Goal: Transaction & Acquisition: Purchase product/service

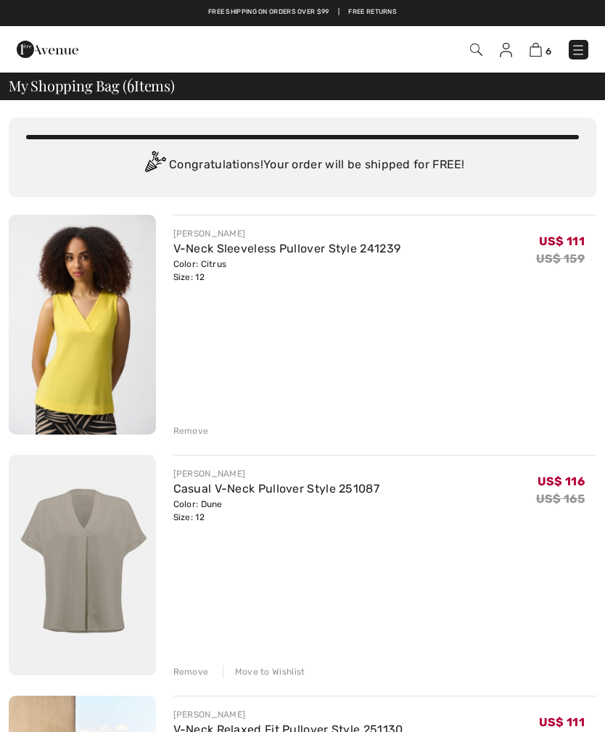
click at [89, 315] on img at bounding box center [82, 325] width 147 height 220
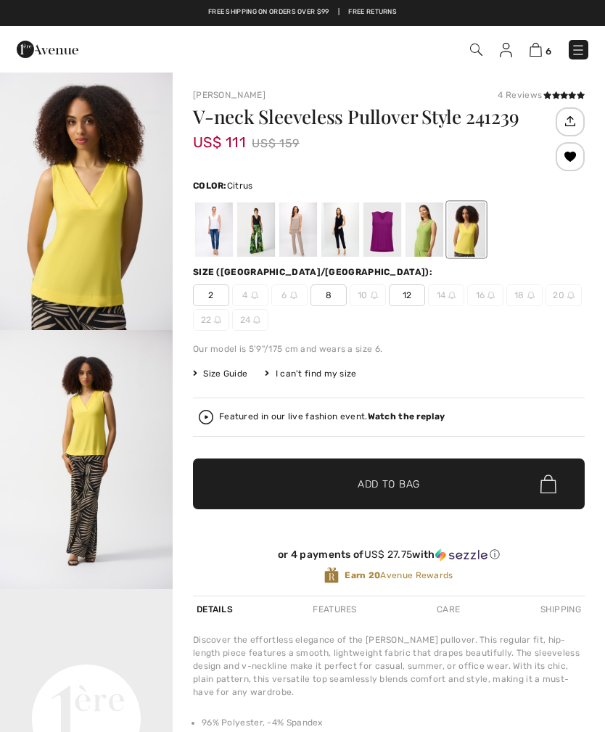
checkbox input "true"
click at [316, 375] on div "I can't find my size" at bounding box center [310, 373] width 91 height 13
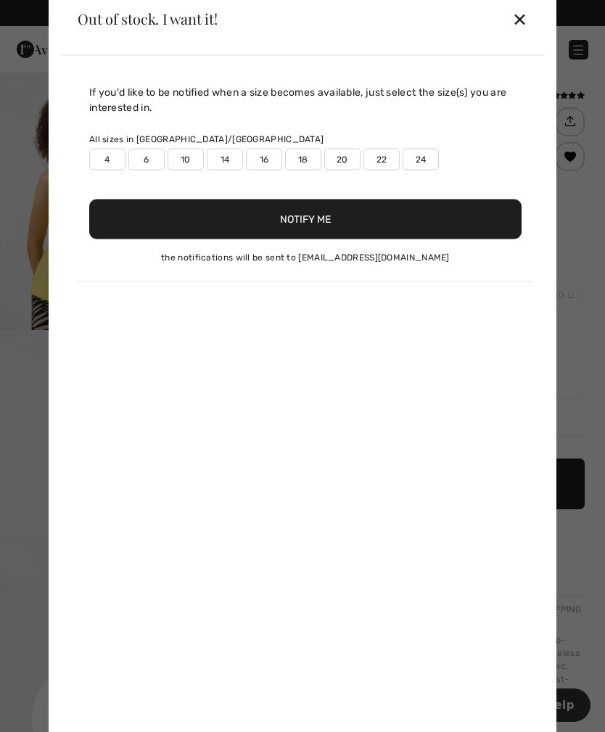
click at [514, 14] on div "✕" at bounding box center [519, 19] width 15 height 30
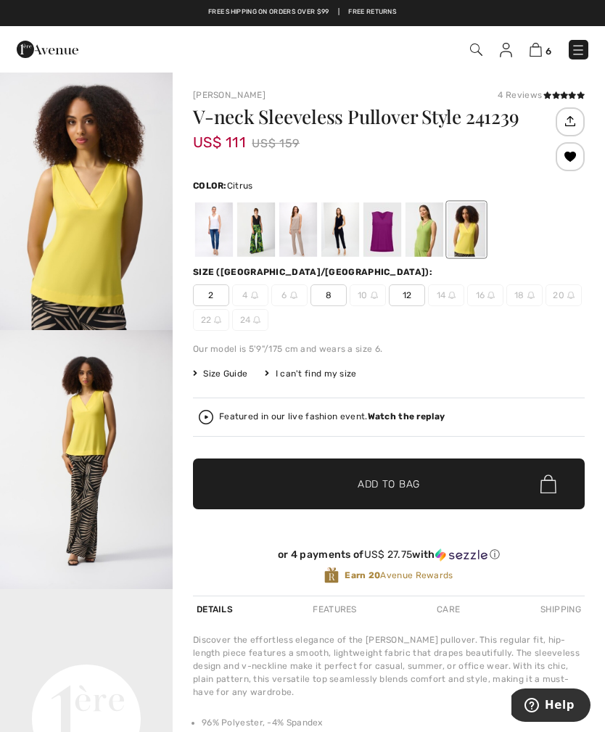
click at [411, 290] on span "12" at bounding box center [407, 295] width 36 height 22
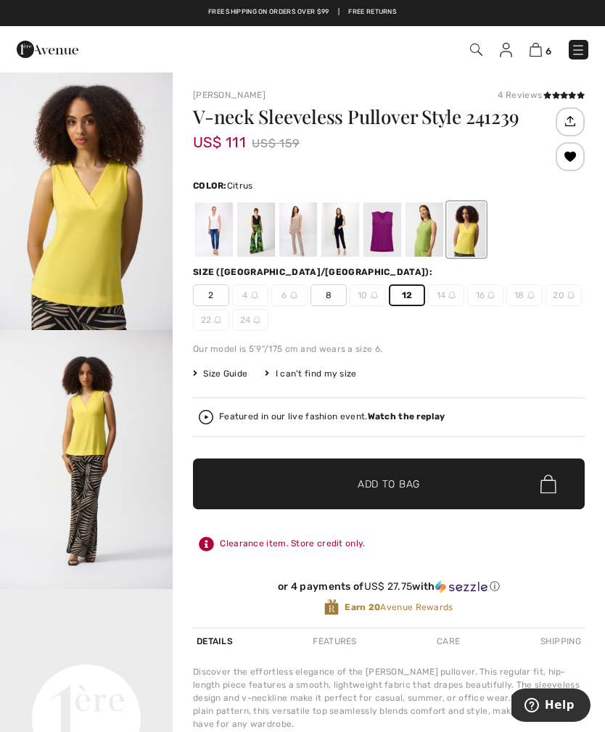
click at [410, 478] on span "Add to Bag" at bounding box center [389, 484] width 62 height 15
click at [534, 41] on link "7" at bounding box center [540, 49] width 21 height 17
click at [521, 54] on span "7" at bounding box center [426, 50] width 324 height 20
click at [536, 44] on img at bounding box center [536, 50] width 12 height 14
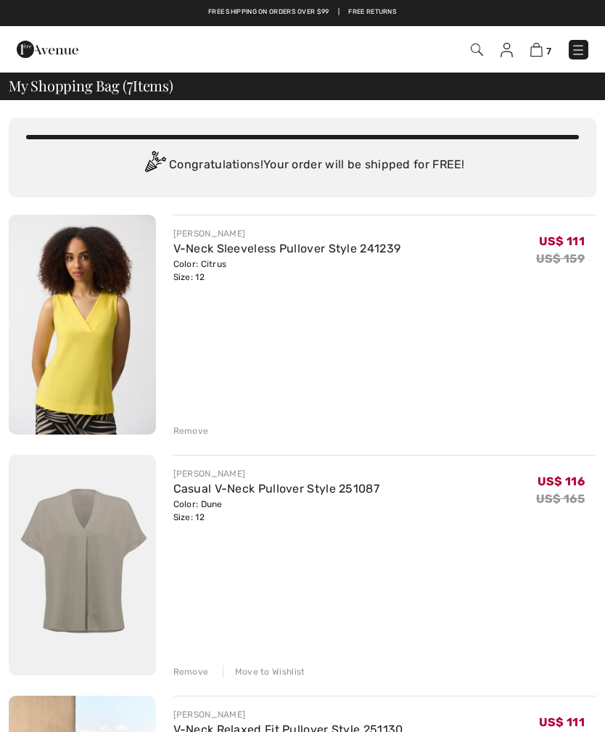
click at [109, 307] on img at bounding box center [82, 325] width 147 height 220
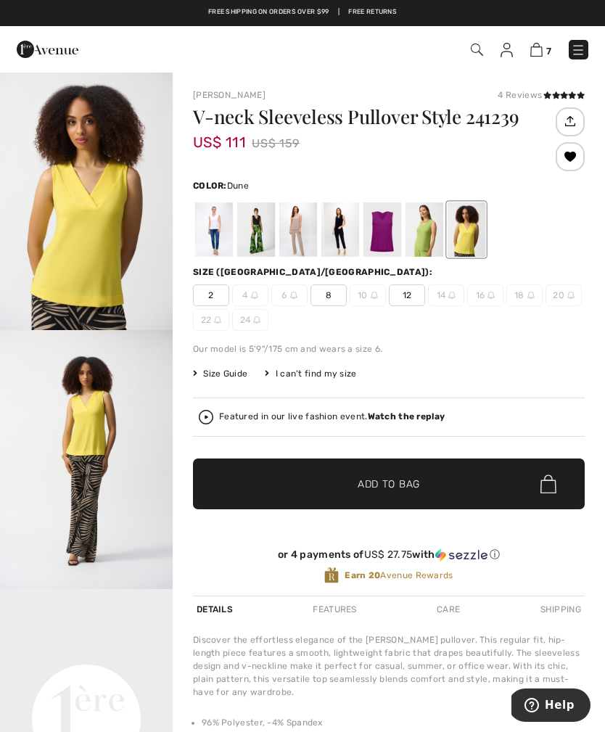
click at [295, 225] on div at bounding box center [298, 229] width 38 height 54
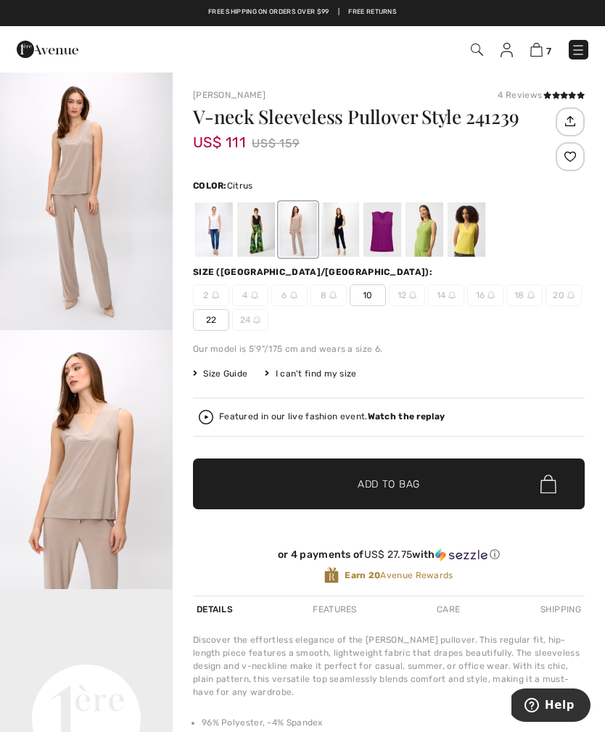
click at [466, 231] on div at bounding box center [467, 229] width 38 height 54
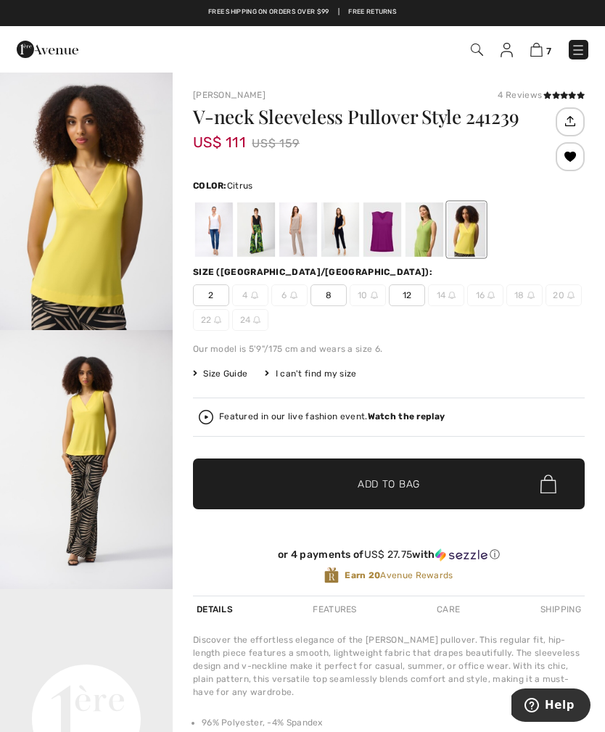
scroll to position [41, 0]
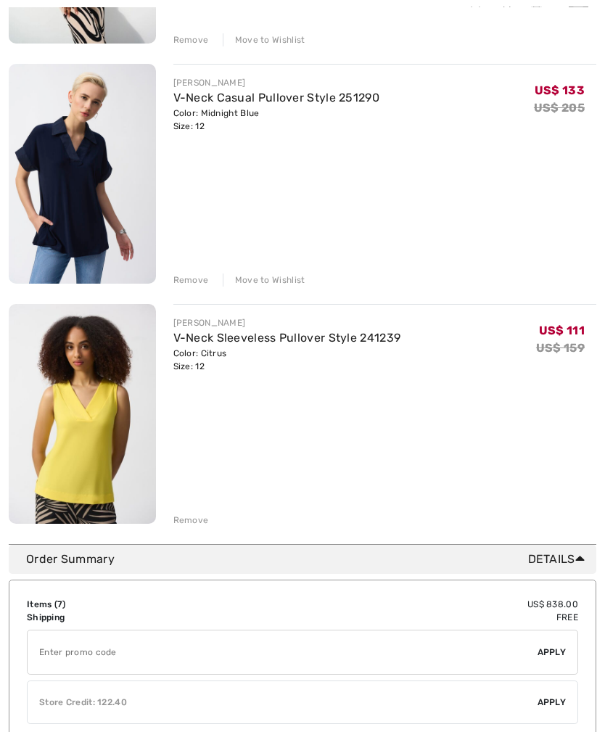
scroll to position [1355, 0]
click at [267, 286] on div "Move to Wishlist" at bounding box center [264, 279] width 83 height 13
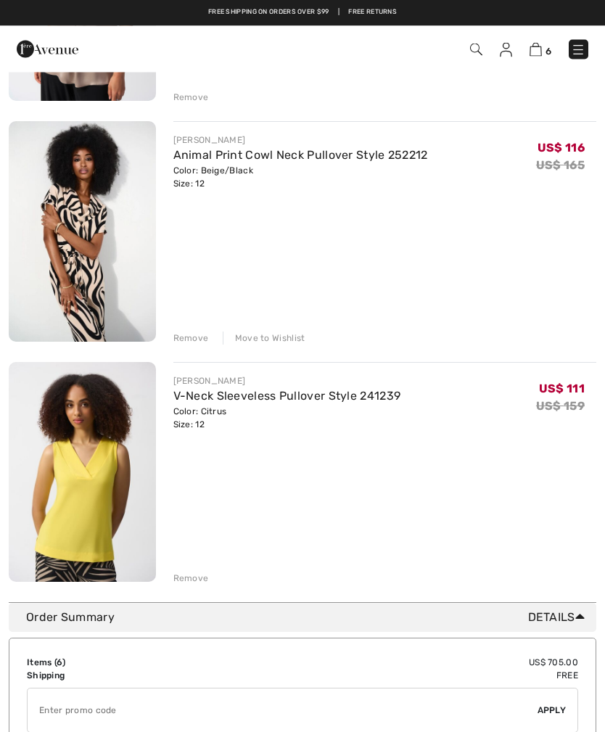
click at [267, 332] on div "Move to Wishlist" at bounding box center [264, 338] width 83 height 13
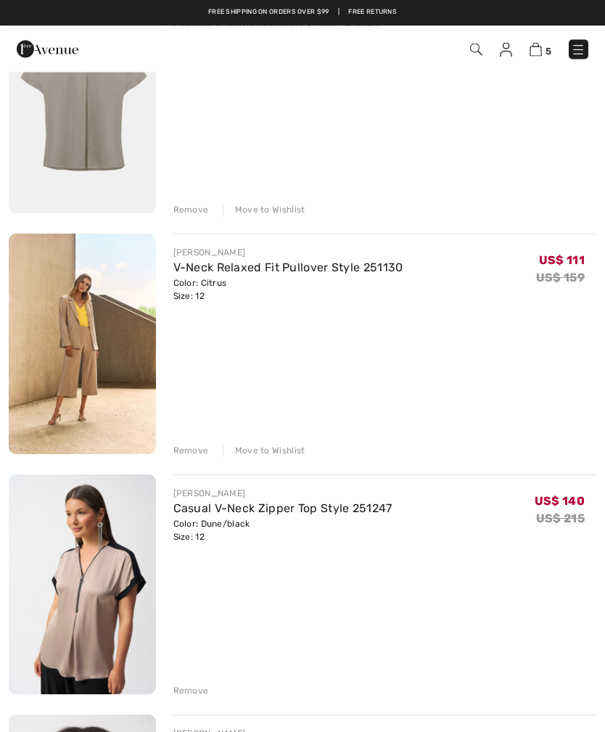
click at [260, 446] on div "Move to Wishlist" at bounding box center [264, 451] width 83 height 13
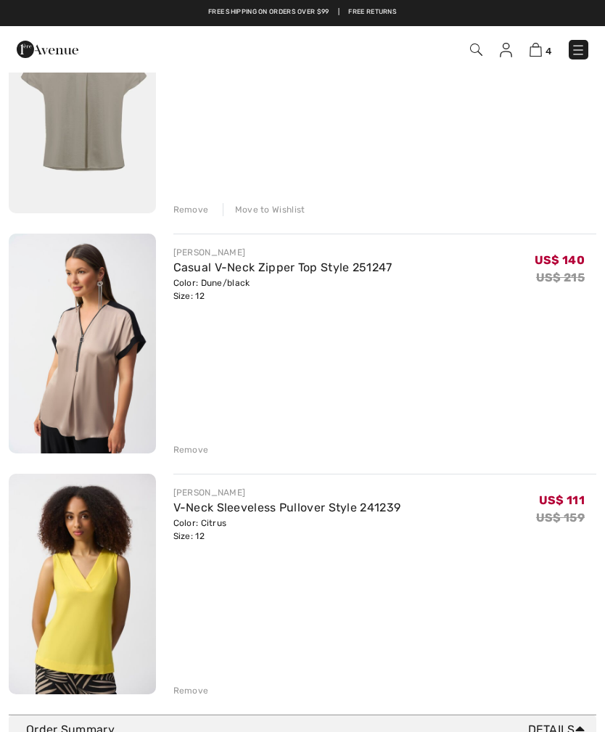
click at [256, 207] on div "Move to Wishlist" at bounding box center [264, 209] width 83 height 13
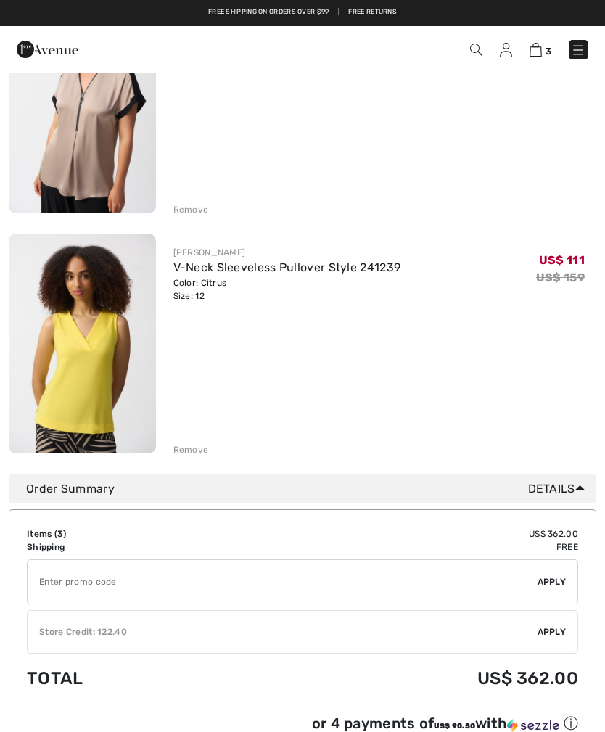
click at [424, 137] on div "JOSEPH RIBKOFF Casual V-Neck Zipper Top Style 251247 Color: Dune/black Size: 12…" at bounding box center [385, 104] width 424 height 223
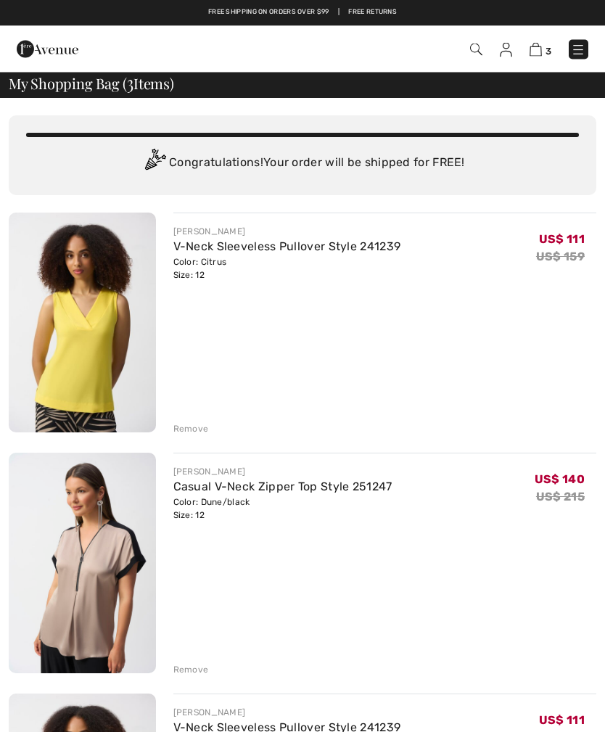
scroll to position [0, 0]
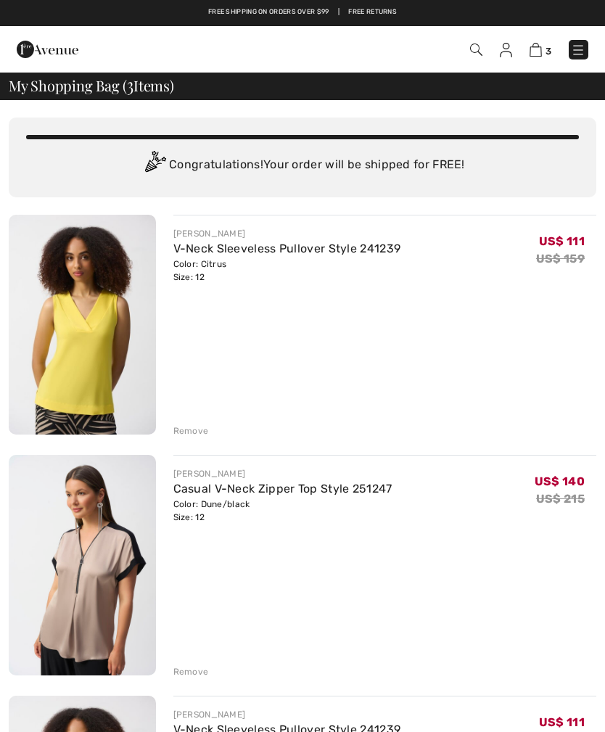
click at [179, 427] on div "Remove" at bounding box center [191, 430] width 36 height 13
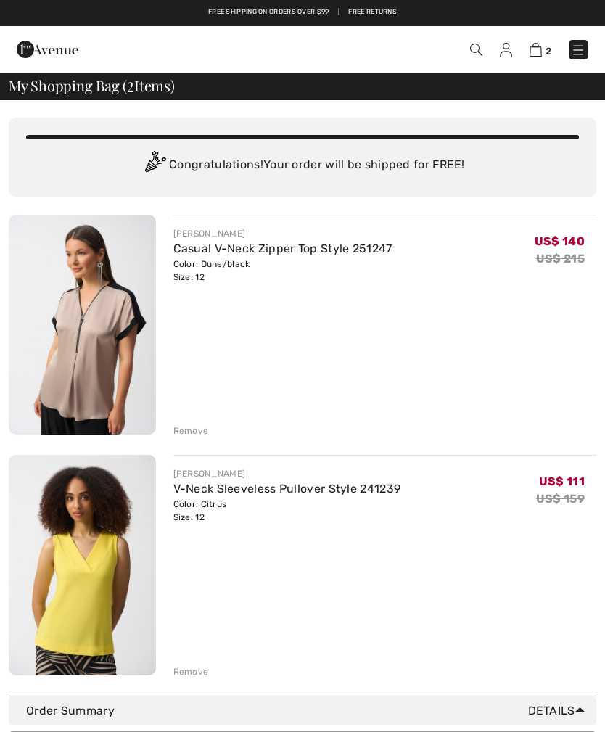
click at [194, 424] on div "Remove" at bounding box center [385, 430] width 424 height 16
click at [189, 426] on div "Remove" at bounding box center [191, 430] width 36 height 13
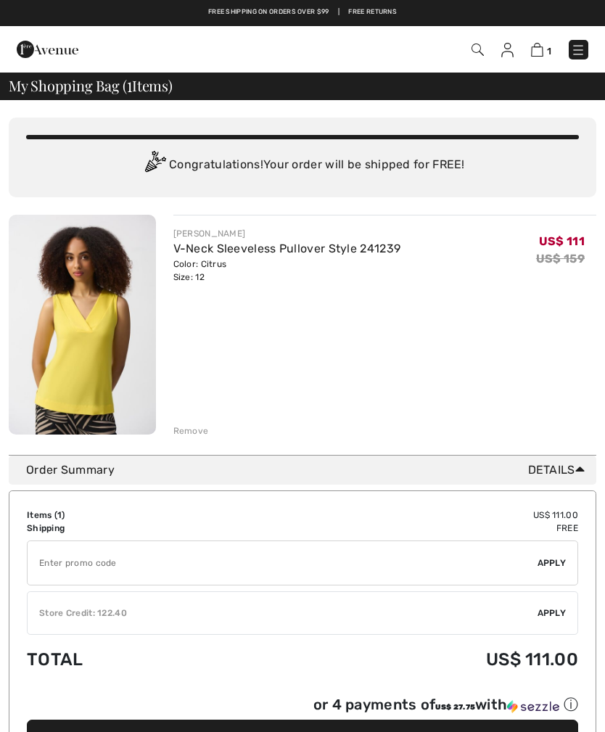
click at [560, 615] on span "Apply" at bounding box center [552, 613] width 29 height 13
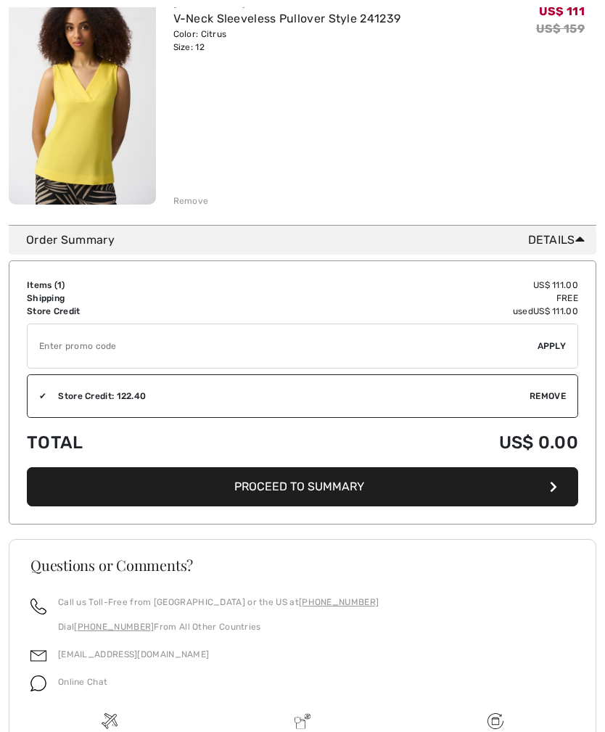
scroll to position [229, 0]
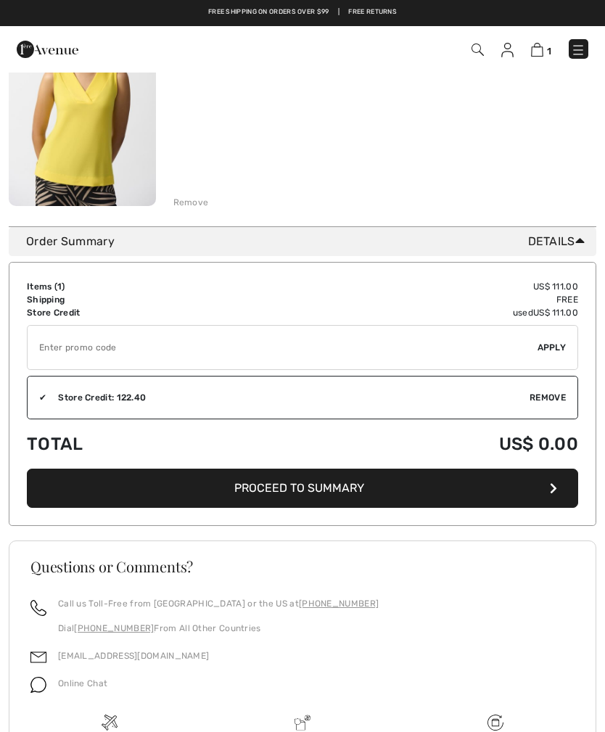
click at [305, 476] on button "Proceed to Summary" at bounding box center [302, 488] width 551 height 39
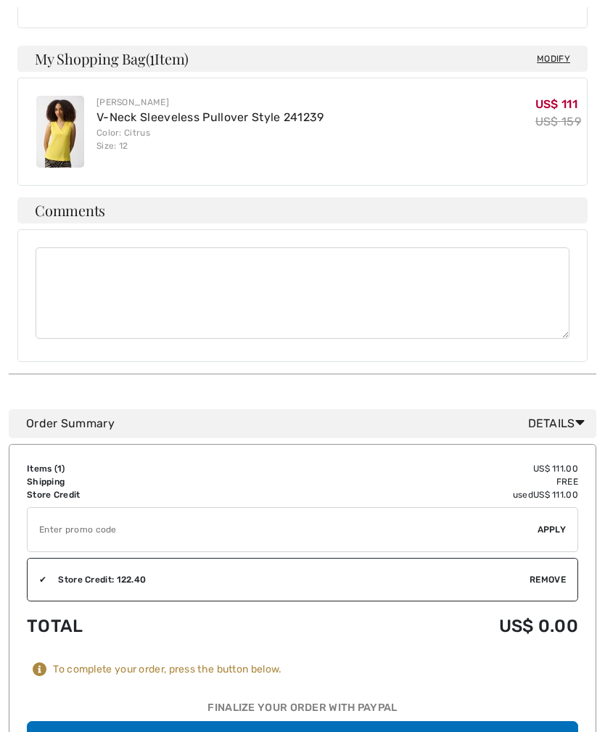
scroll to position [396, 0]
click at [313, 731] on button "Place Your Order" at bounding box center [302, 740] width 551 height 39
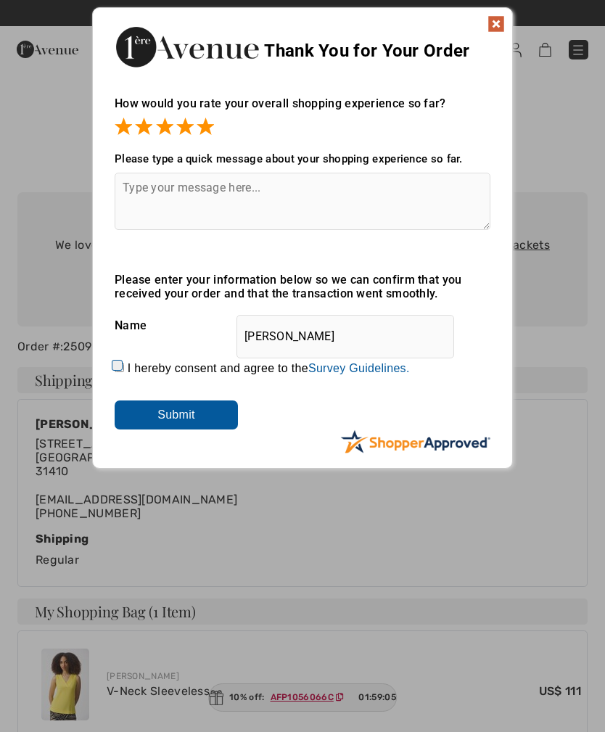
click at [189, 406] on input "Submit" at bounding box center [176, 415] width 123 height 29
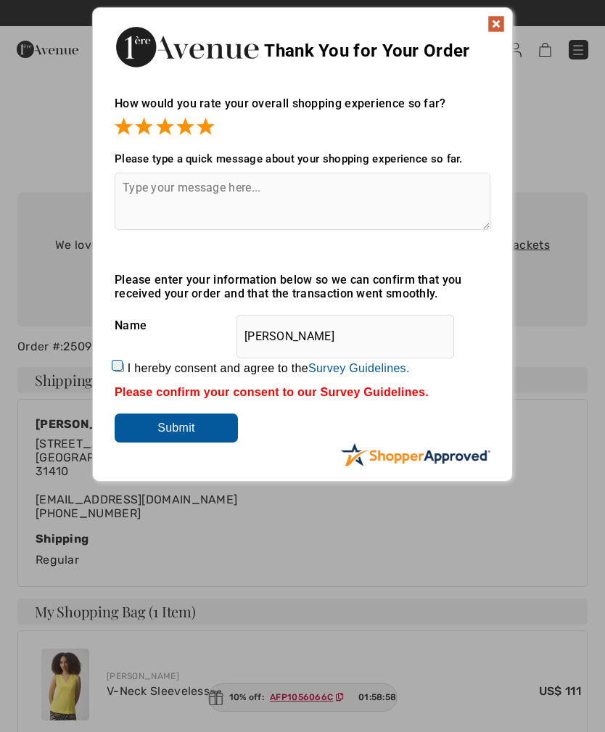
click at [124, 364] on input "I hereby consent and agree to the By submitting a review, you grant permission …" at bounding box center [119, 367] width 9 height 9
checkbox input "true"
click at [168, 424] on input "Submit" at bounding box center [176, 428] width 123 height 29
